Goal: Check status: Check status

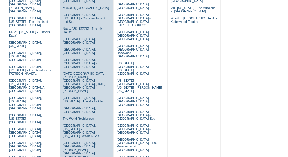
scroll to position [211, 0]
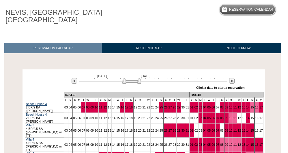
scroll to position [73, 0]
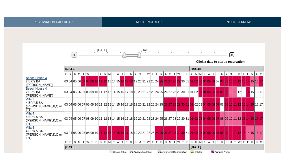
click at [232, 52] on img at bounding box center [231, 54] width 5 height 5
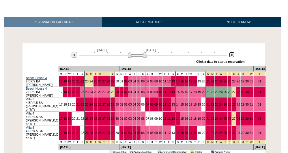
click at [232, 52] on img at bounding box center [231, 54] width 5 height 5
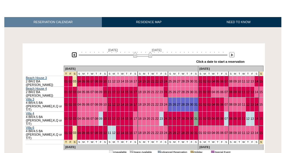
click at [72, 54] on img at bounding box center [74, 54] width 5 height 5
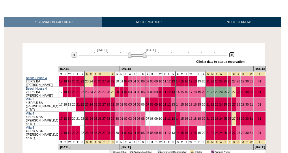
click at [233, 54] on img at bounding box center [231, 54] width 5 height 5
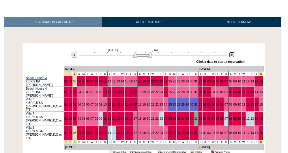
click at [233, 54] on img at bounding box center [231, 54] width 5 height 5
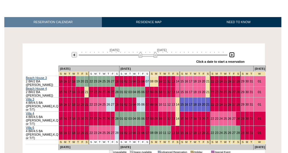
scroll to position [0, 0]
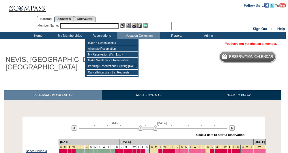
click at [92, 25] on input "text" at bounding box center [89, 25] width 59 height 5
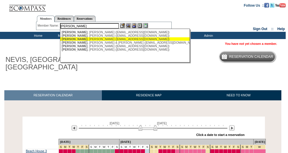
type input "[PERSON_NAME] ([EMAIL_ADDRESS][DOMAIN_NAME])"
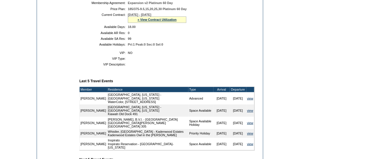
scroll to position [140, 0]
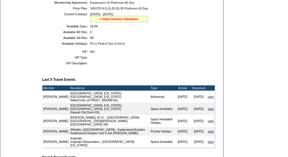
click at [135, 21] on link "» View Contract Utilization" at bounding box center [119, 18] width 39 height 3
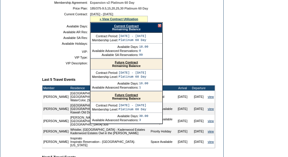
click at [134, 28] on link "Current Contract" at bounding box center [126, 25] width 25 height 3
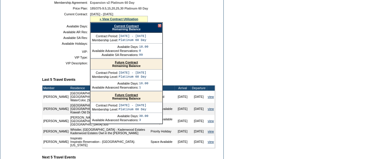
click at [159, 27] on div at bounding box center [159, 25] width 3 height 3
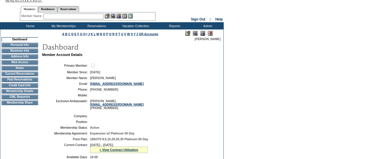
scroll to position [0, 0]
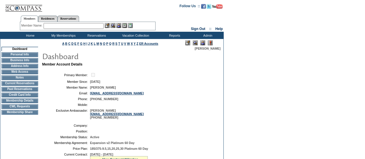
click at [15, 84] on td "Current Reservations" at bounding box center [19, 83] width 37 height 5
